Goal: Find specific page/section: Find specific page/section

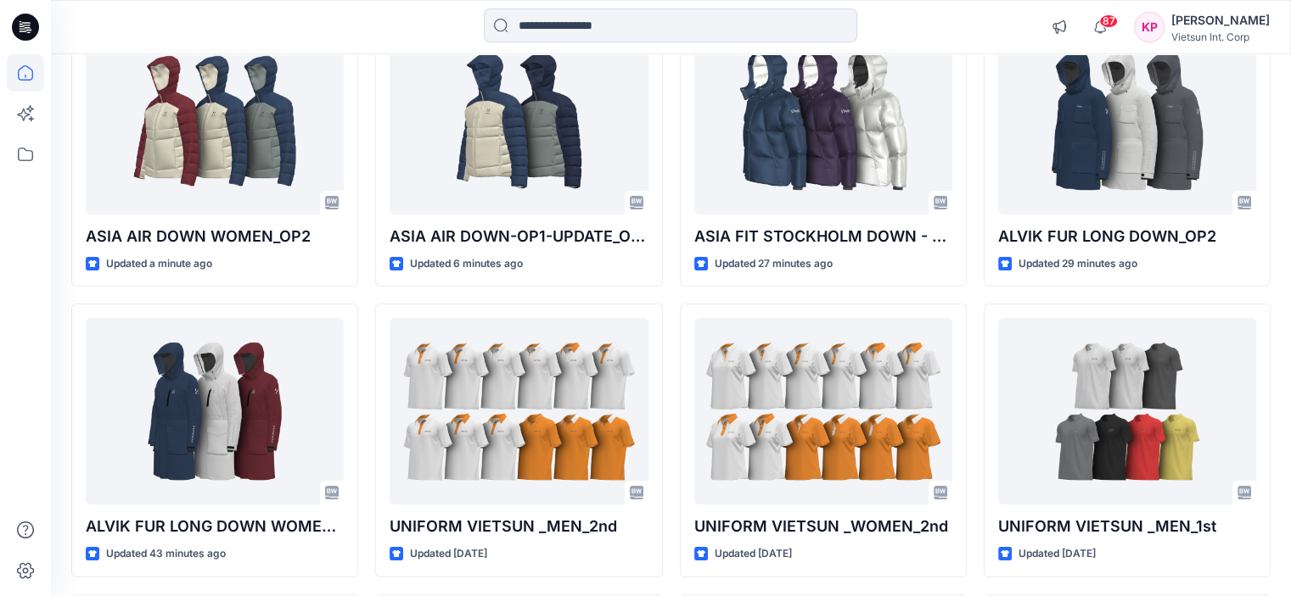
scroll to position [255, 0]
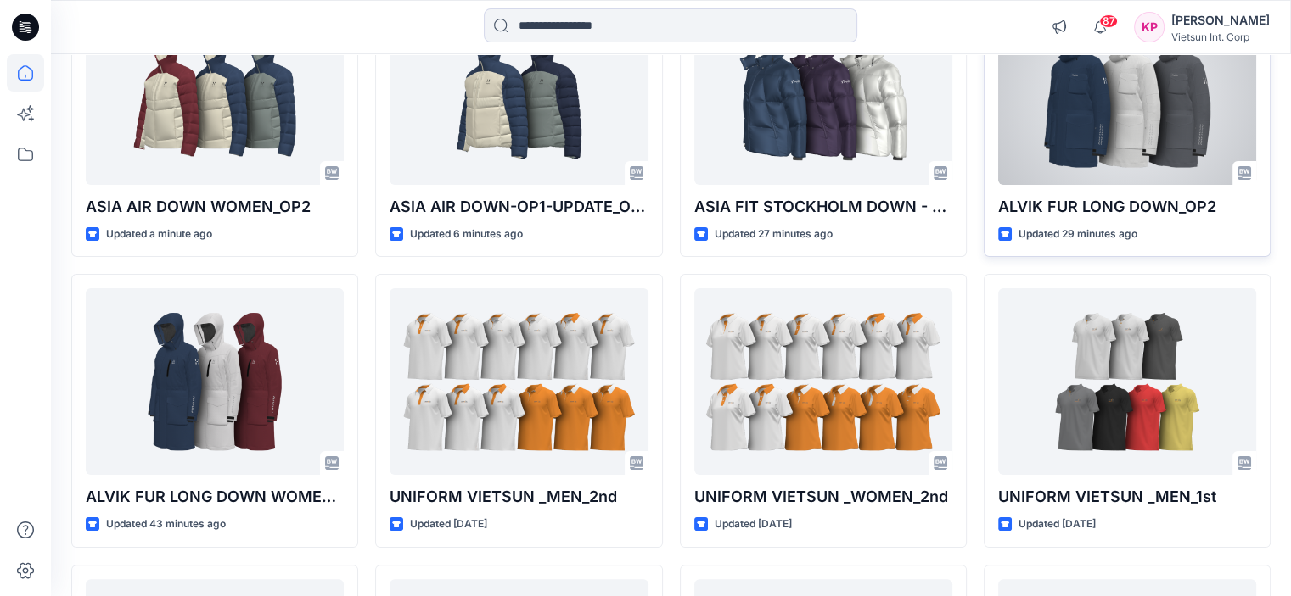
click at [1080, 150] on div at bounding box center [1127, 91] width 258 height 187
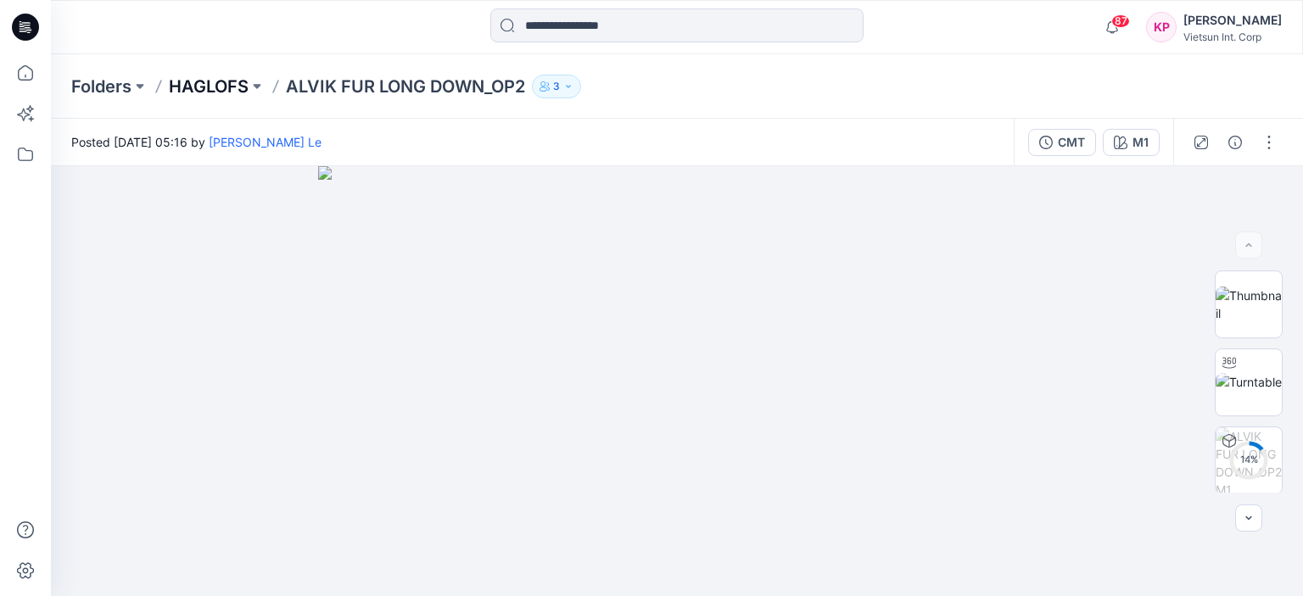
click at [227, 85] on p "HAGLOFS" at bounding box center [209, 87] width 80 height 24
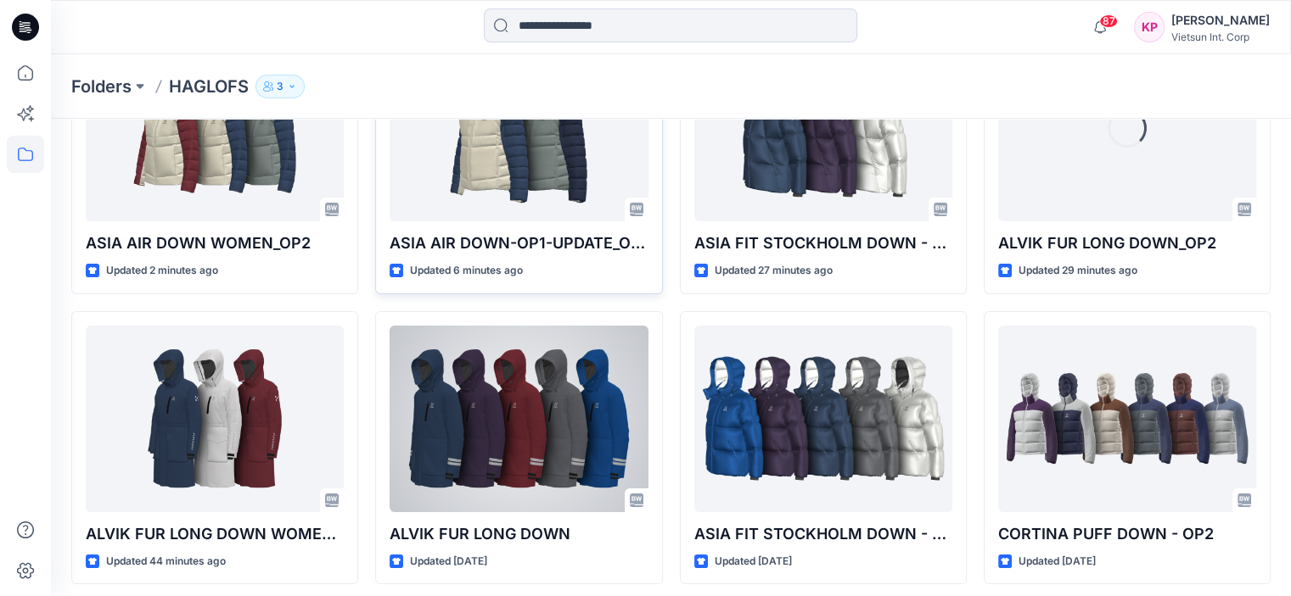
scroll to position [255, 0]
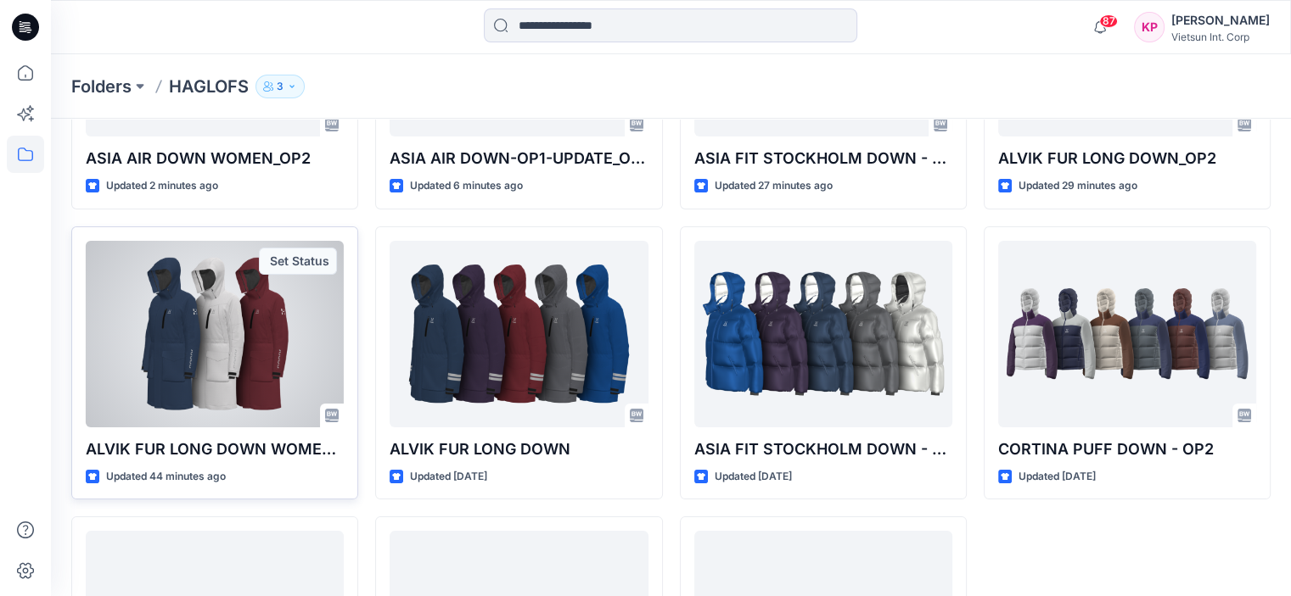
click at [223, 350] on div at bounding box center [215, 334] width 258 height 187
